Goal: Task Accomplishment & Management: Manage account settings

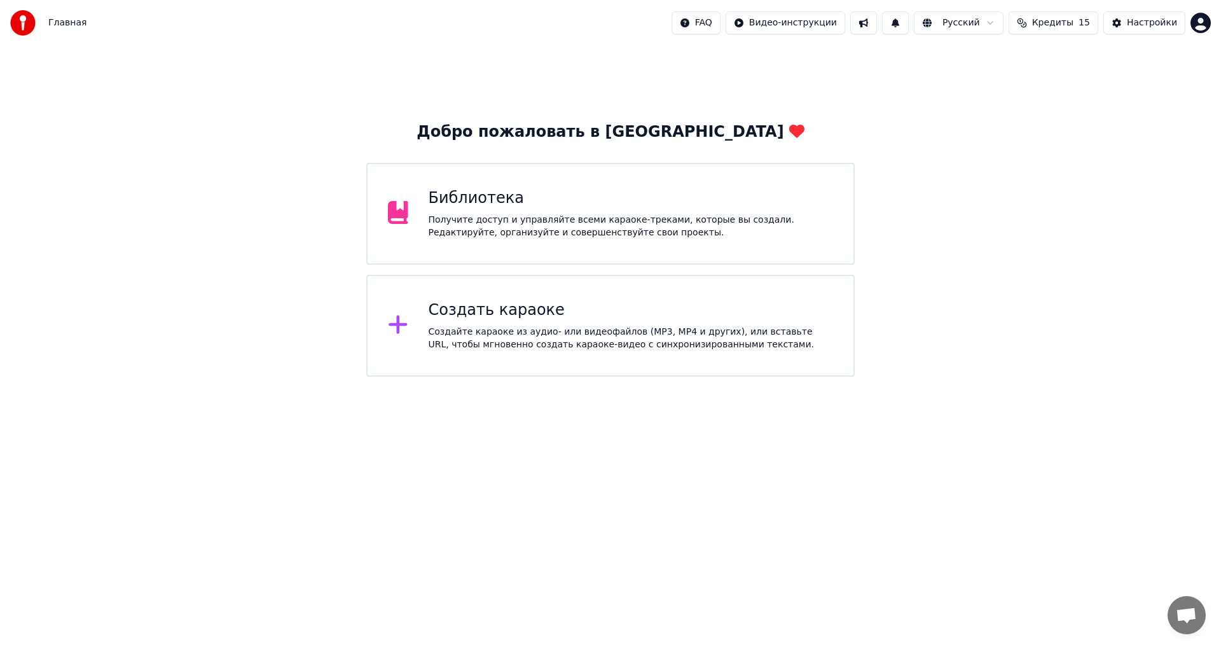
click at [55, 25] on span "Главная" at bounding box center [67, 23] width 38 height 13
click at [1083, 24] on button "Кредиты 15" at bounding box center [1054, 22] width 90 height 23
click at [1164, 28] on div "Настройки" at bounding box center [1152, 23] width 50 height 13
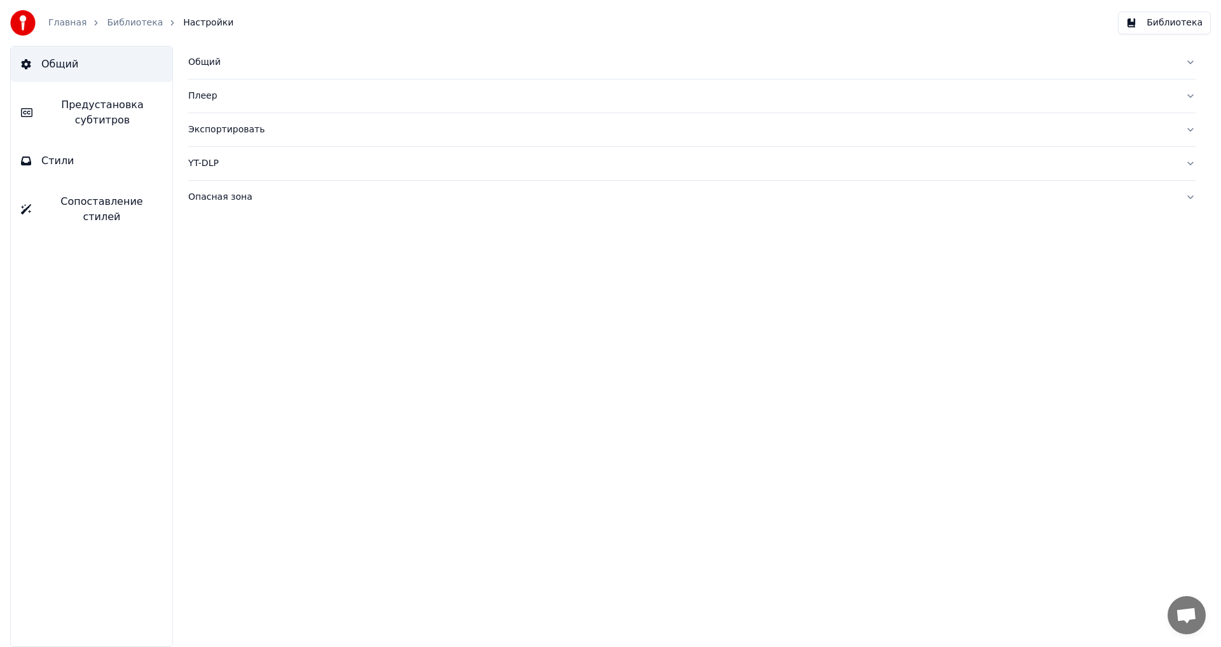
click at [41, 27] on div at bounding box center [26, 22] width 33 height 25
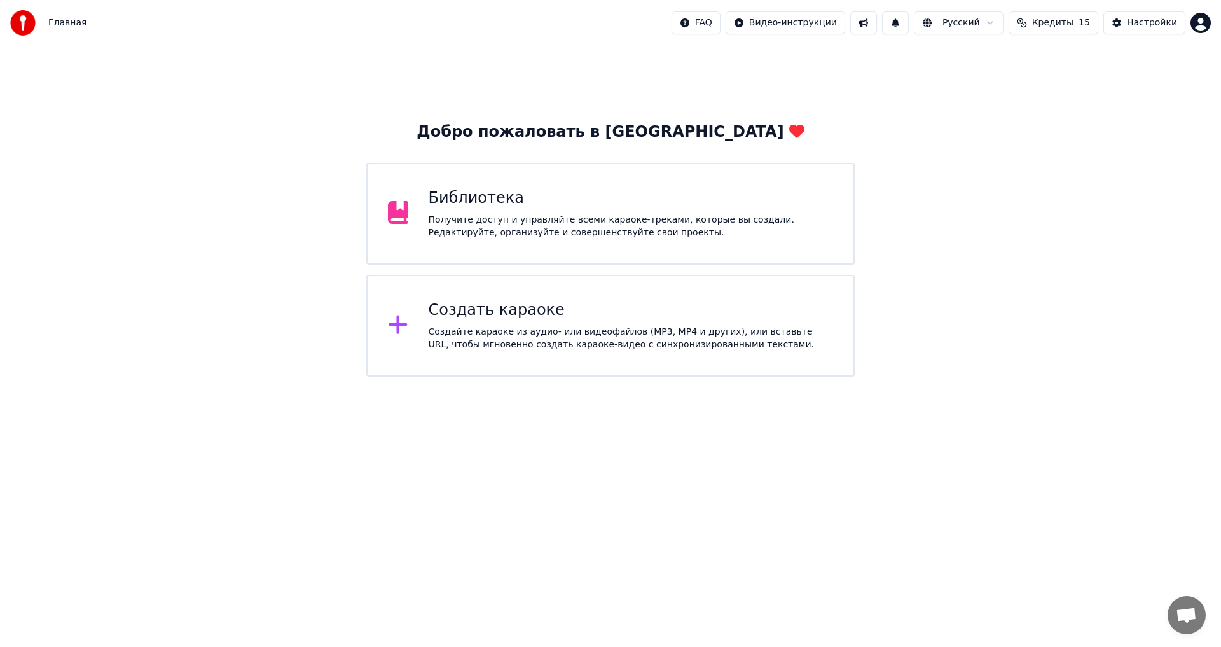
click at [1202, 26] on html "Главная FAQ Видео-инструкции Русский Кредиты 15 Настройки Добро пожаловать в Yo…" at bounding box center [610, 188] width 1221 height 377
click at [1131, 75] on div "Оплата" at bounding box center [1145, 82] width 146 height 20
click at [1155, 25] on div "Настройки" at bounding box center [1152, 23] width 50 height 13
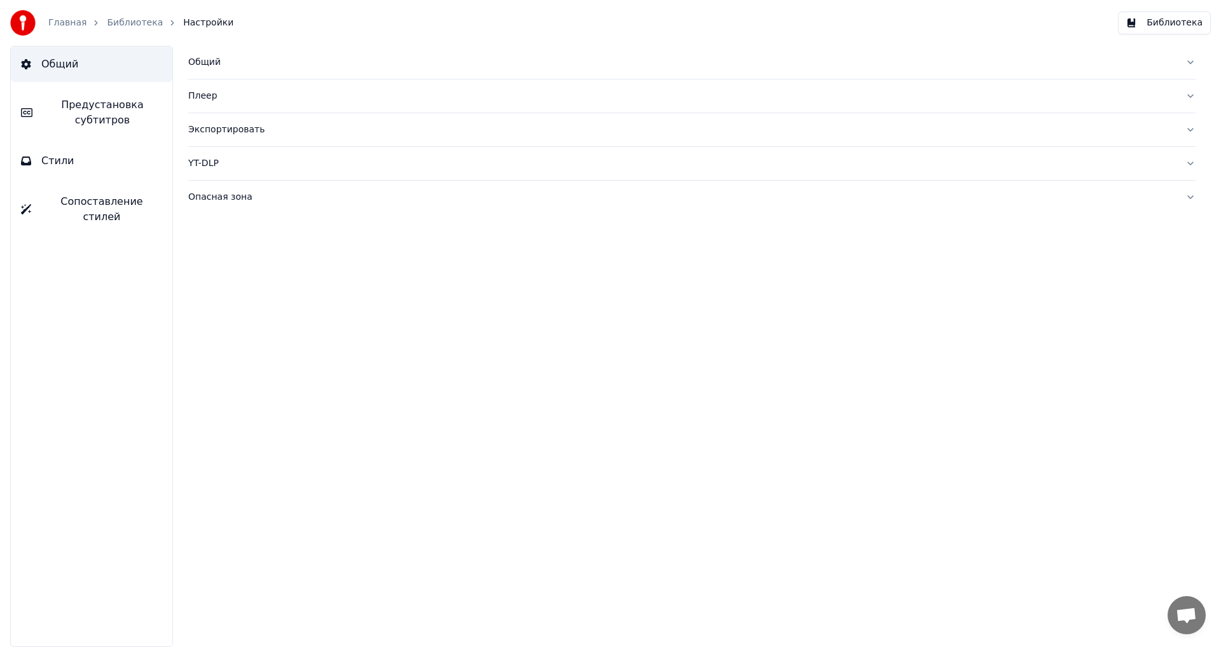
click at [27, 18] on img at bounding box center [22, 22] width 25 height 25
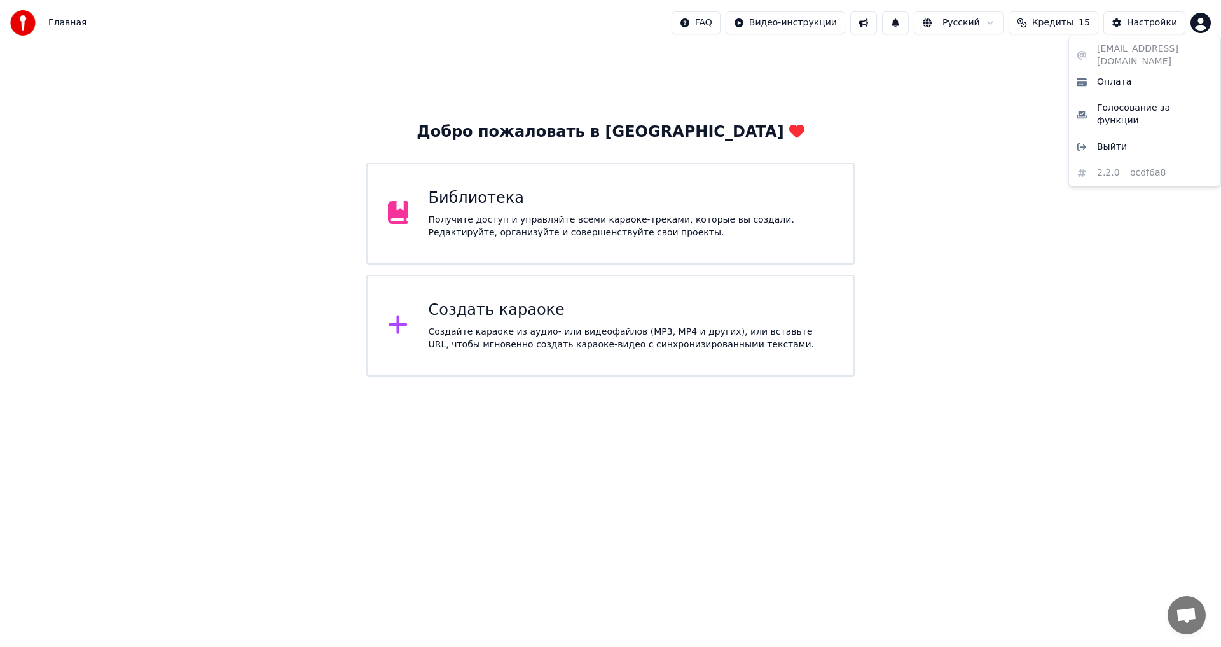
click at [1201, 25] on html "Главная FAQ Видео-инструкции Русский Кредиты 15 Настройки Добро пожаловать в Yo…" at bounding box center [610, 188] width 1221 height 377
click at [1140, 74] on div "Оплата" at bounding box center [1145, 82] width 146 height 20
